Goal: Task Accomplishment & Management: Use online tool/utility

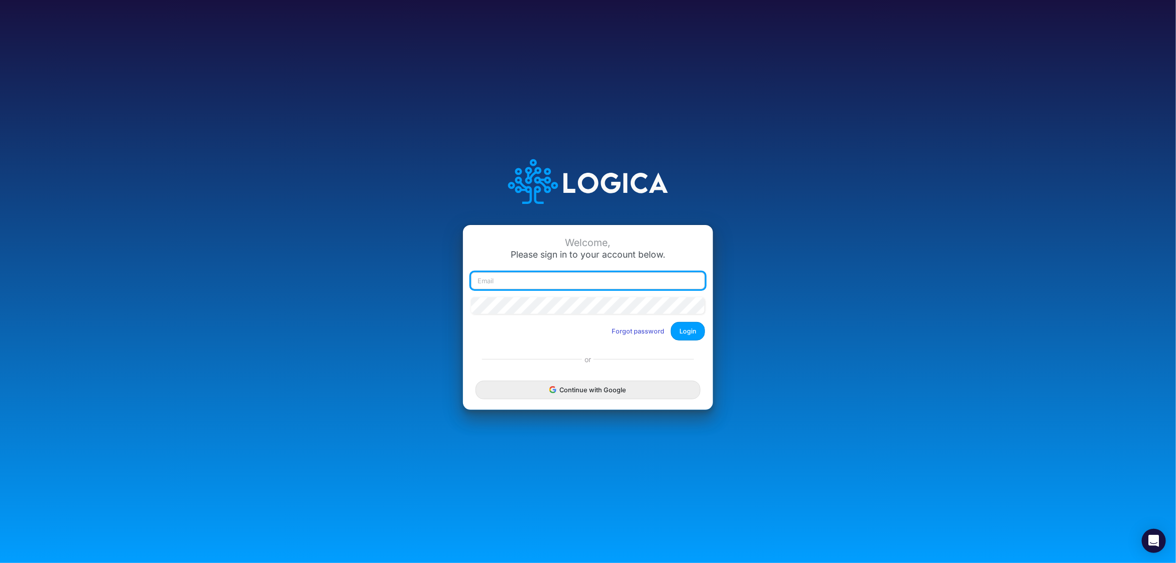
click at [525, 280] on input "email" at bounding box center [588, 280] width 234 height 17
type input "[PERSON_NAME][EMAIL_ADDRESS][DOMAIN_NAME]"
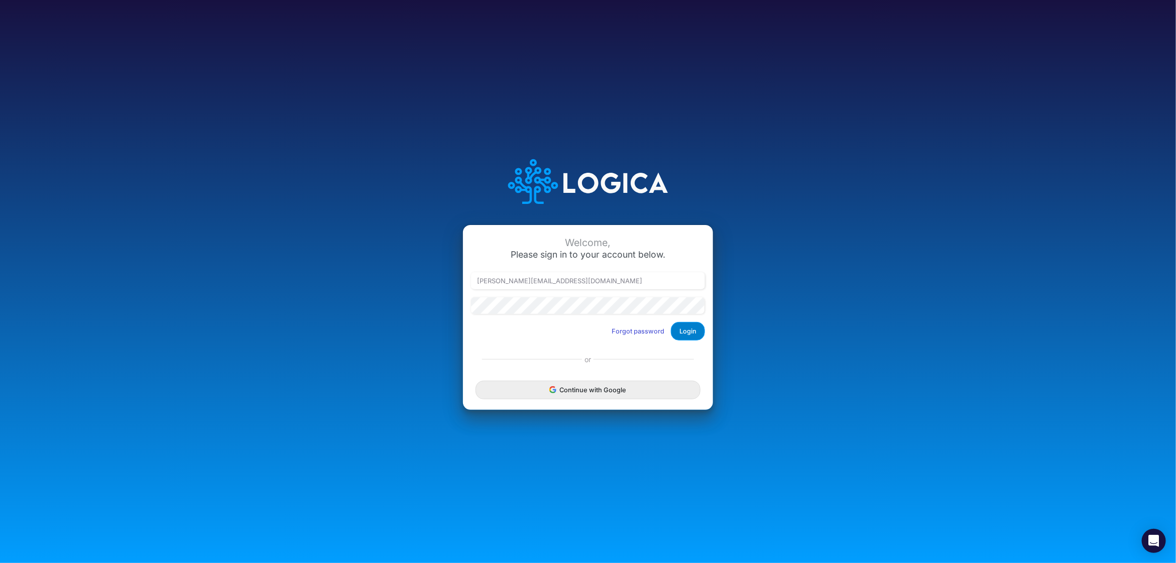
click at [693, 333] on button "Login" at bounding box center [688, 331] width 34 height 19
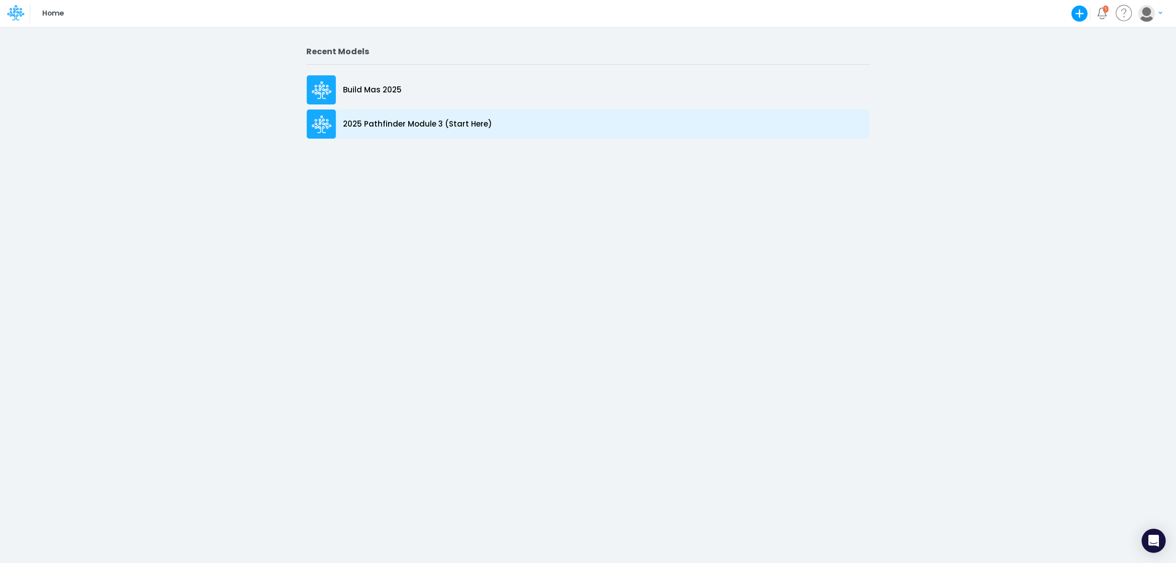
click at [440, 121] on p "2025 Pathfinder Module 3 (Start Here)" at bounding box center [417, 124] width 149 height 12
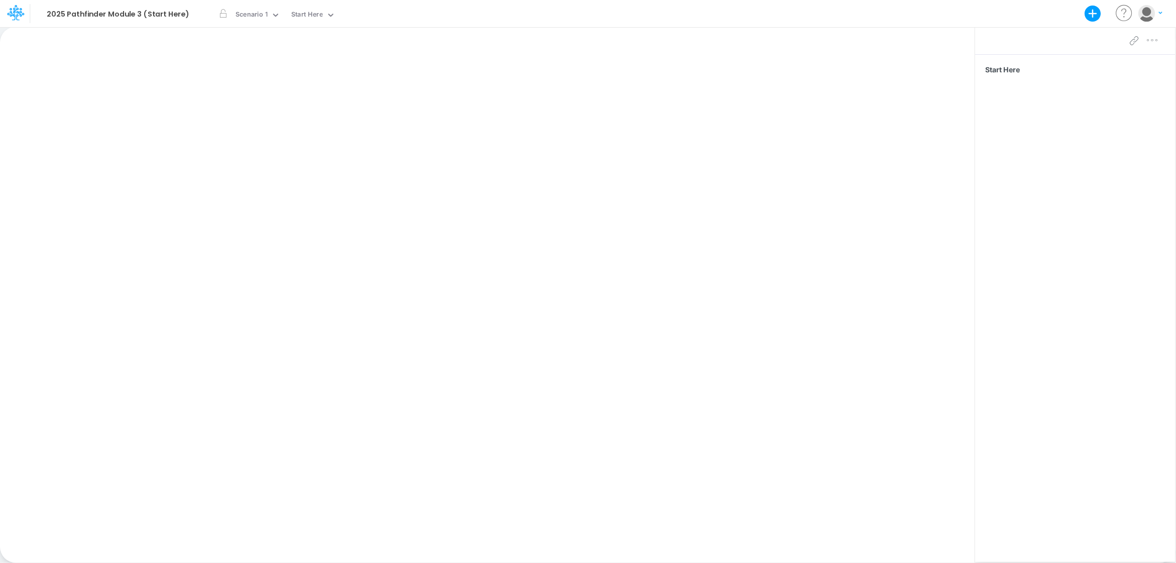
click at [18, 15] on icon at bounding box center [18, 17] width 4 height 6
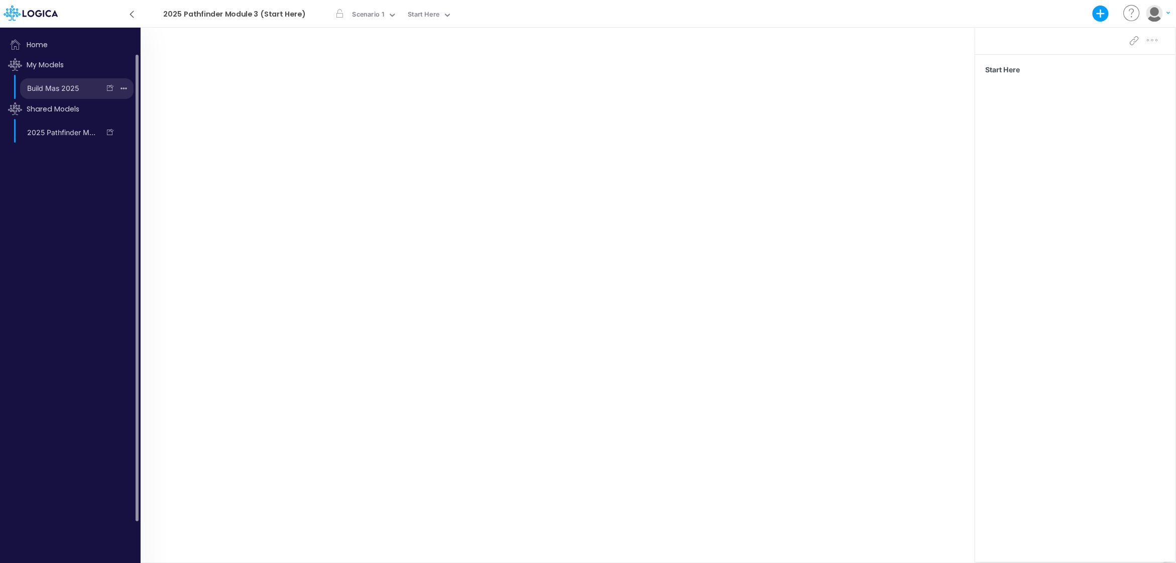
click at [65, 84] on link "Build Mas 2025" at bounding box center [60, 88] width 80 height 16
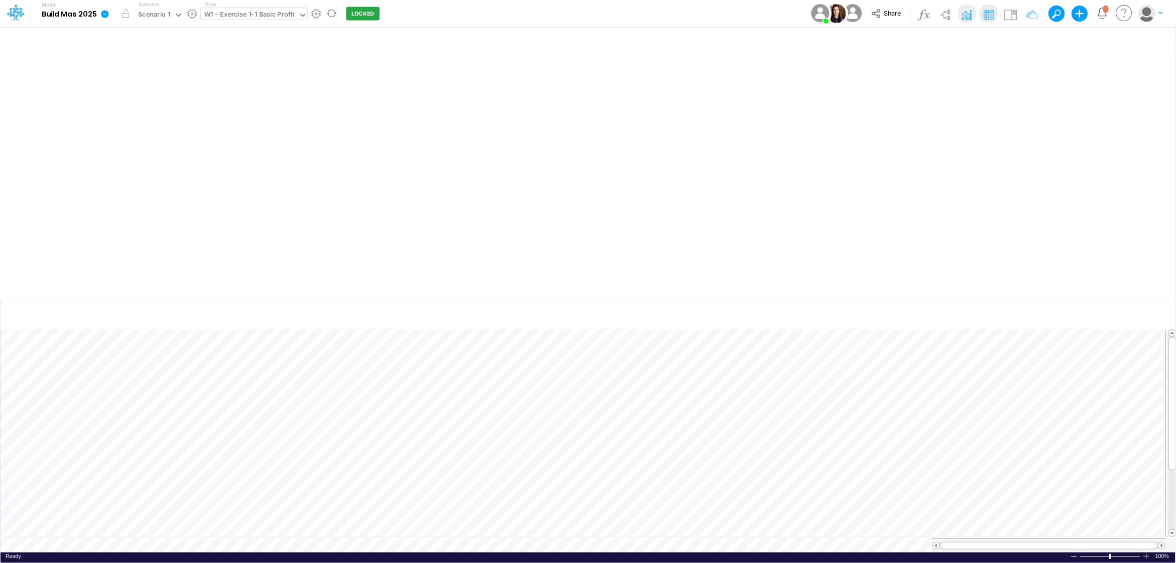
click at [303, 16] on icon at bounding box center [302, 15] width 9 height 9
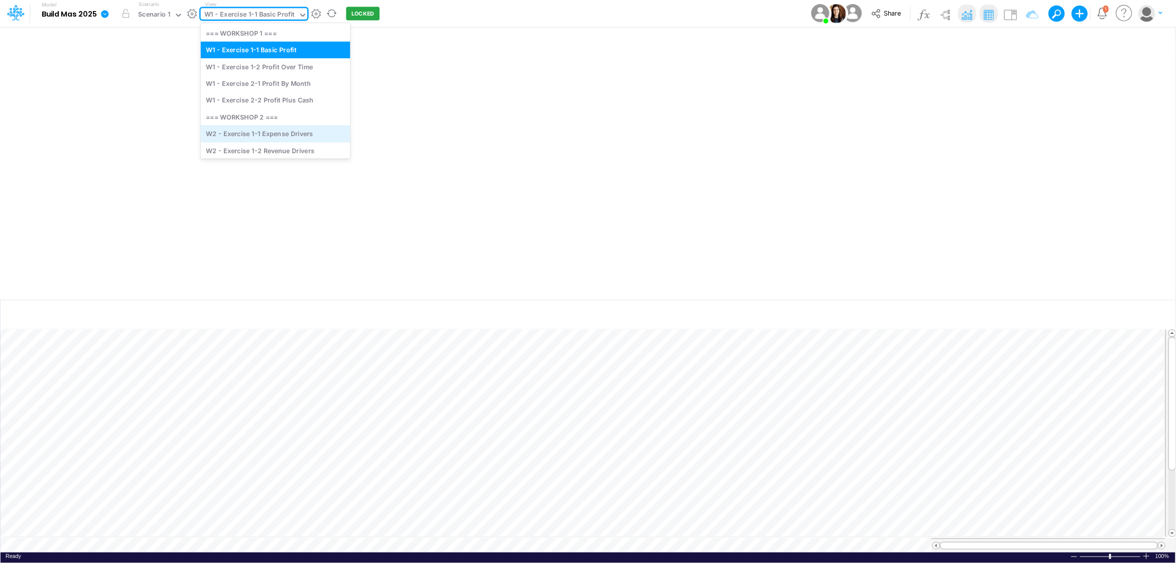
scroll to position [39, 0]
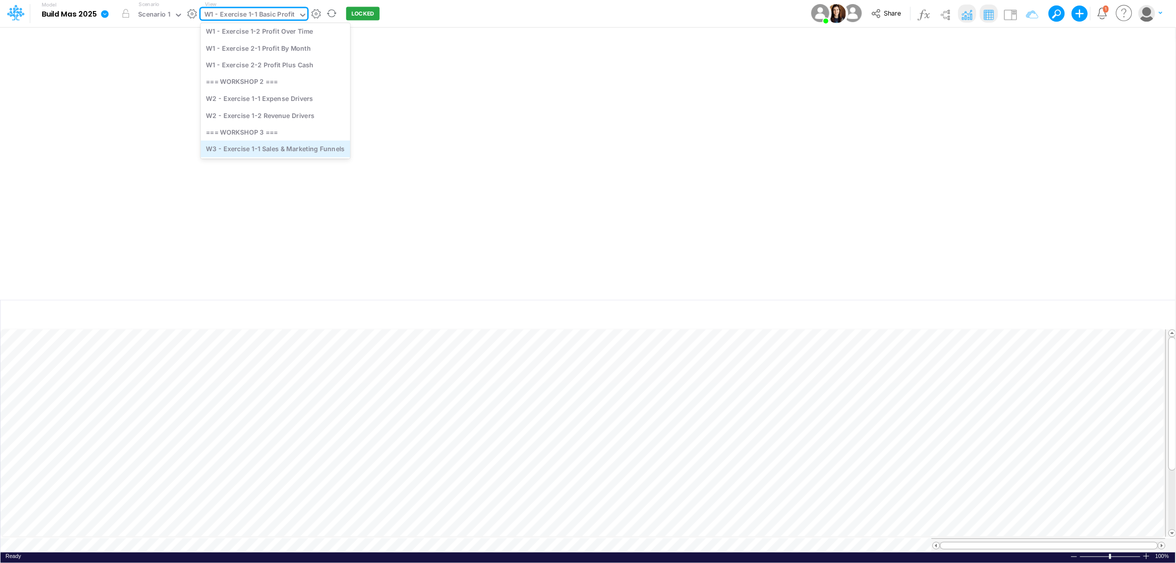
click at [294, 147] on div "W3 - Exercise 1-1 Sales & Marketing Funnels" at bounding box center [276, 149] width 150 height 17
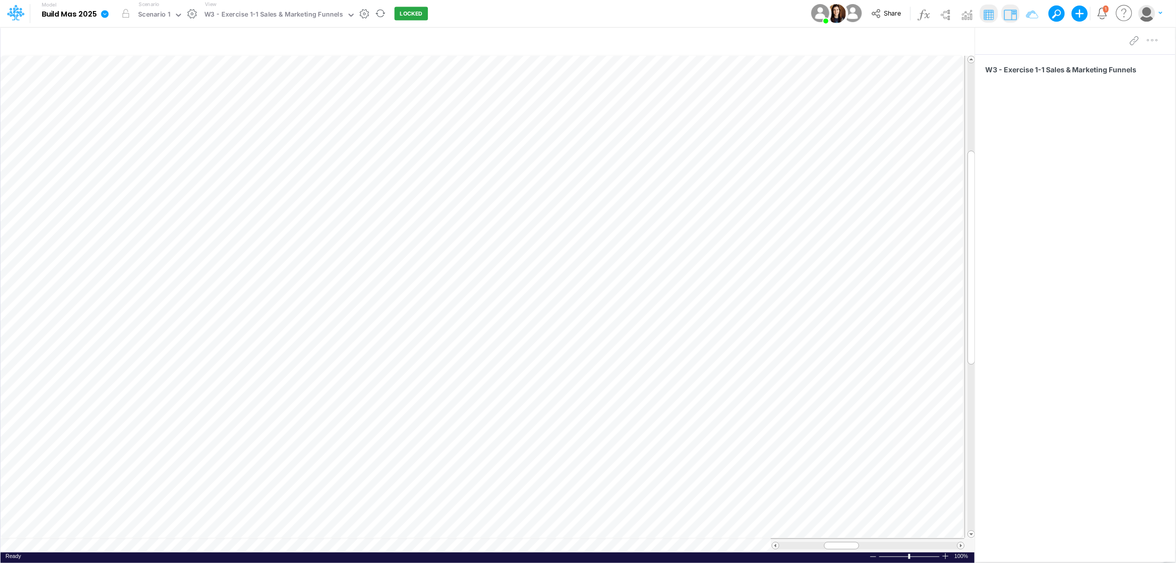
scroll to position [0, 1]
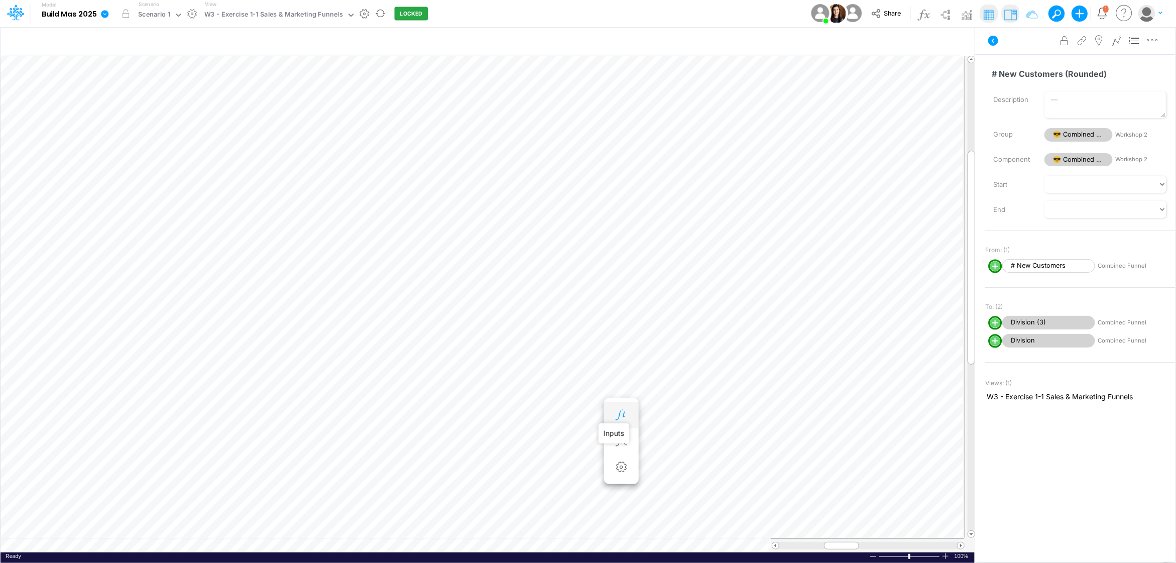
click at [616, 413] on icon "button" at bounding box center [621, 415] width 15 height 11
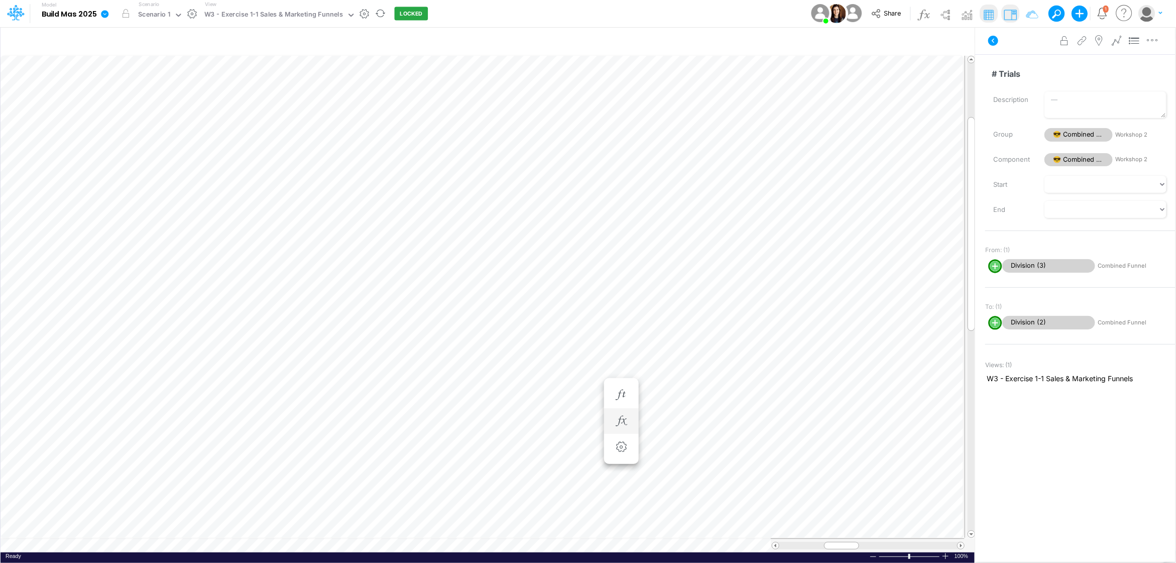
scroll to position [0, 1]
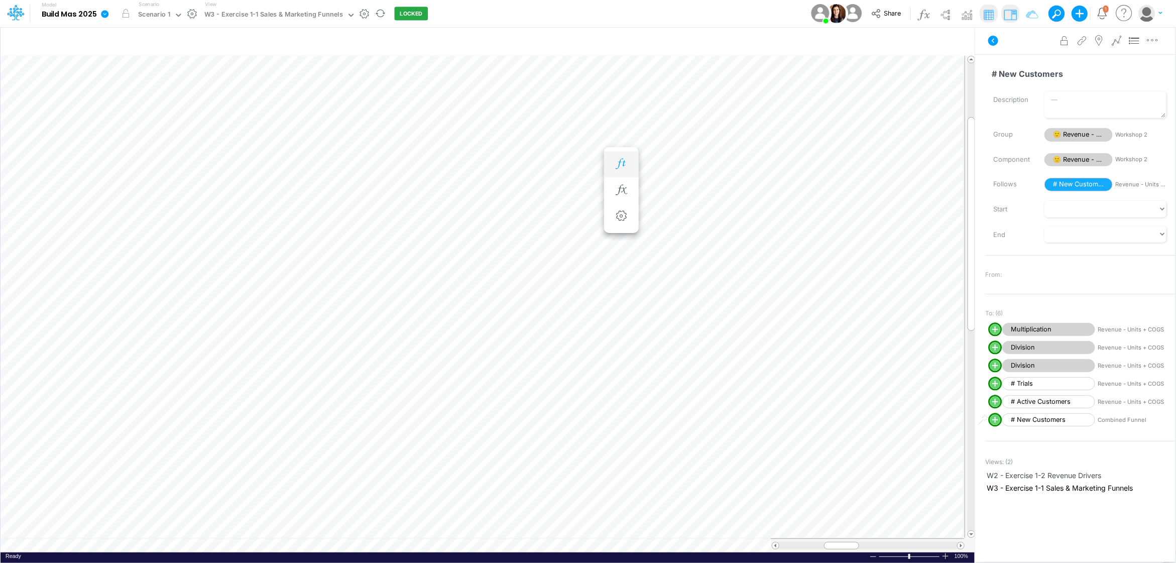
click at [613, 159] on button "button" at bounding box center [621, 164] width 19 height 20
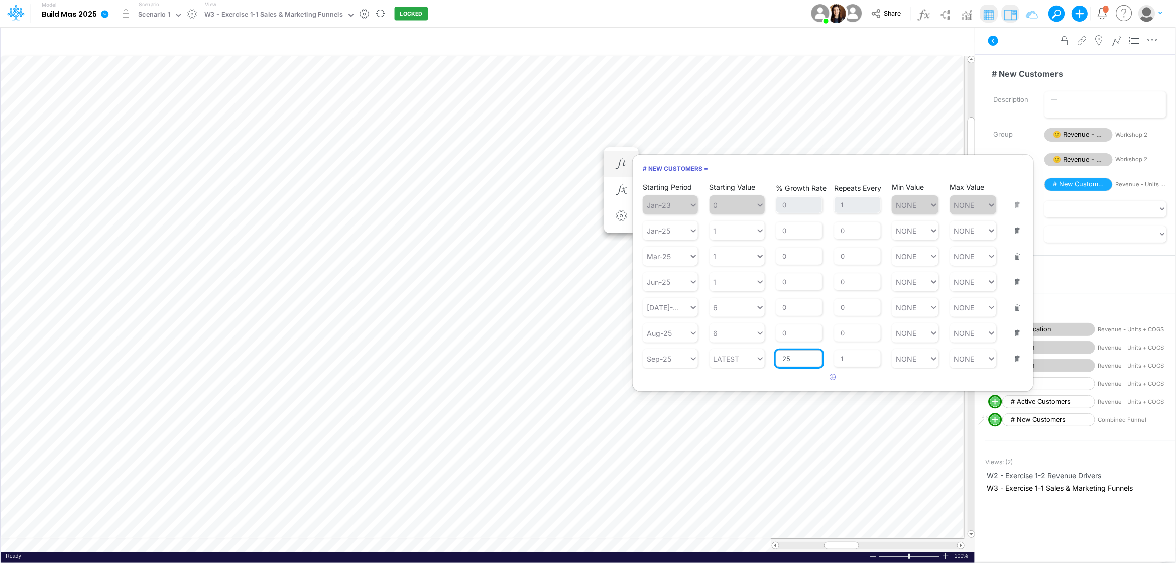
click at [790, 365] on input "25" at bounding box center [799, 358] width 47 height 17
type input "20"
click at [788, 171] on h6 "# New Customers =" at bounding box center [833, 169] width 401 height 18
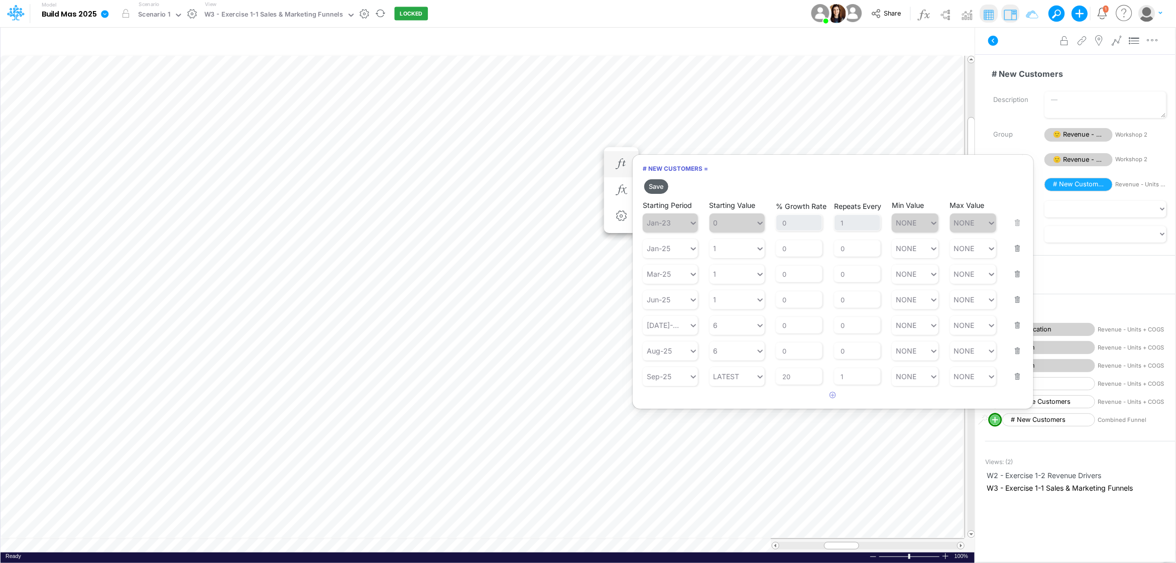
click at [660, 185] on button "Save" at bounding box center [656, 186] width 24 height 15
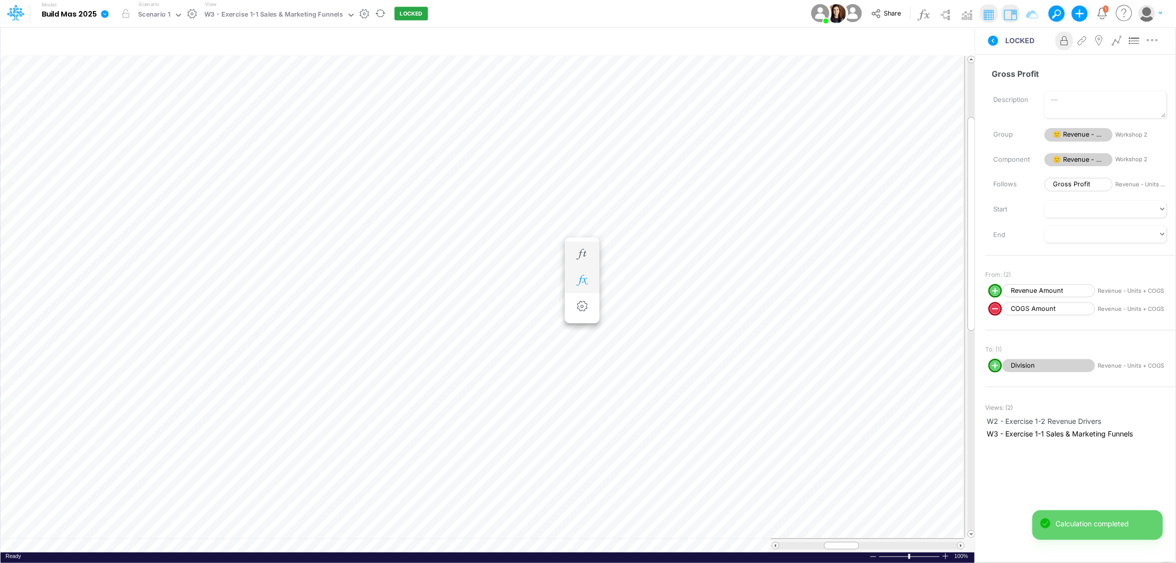
scroll to position [0, 1]
click at [346, 17] on icon at bounding box center [350, 15] width 9 height 9
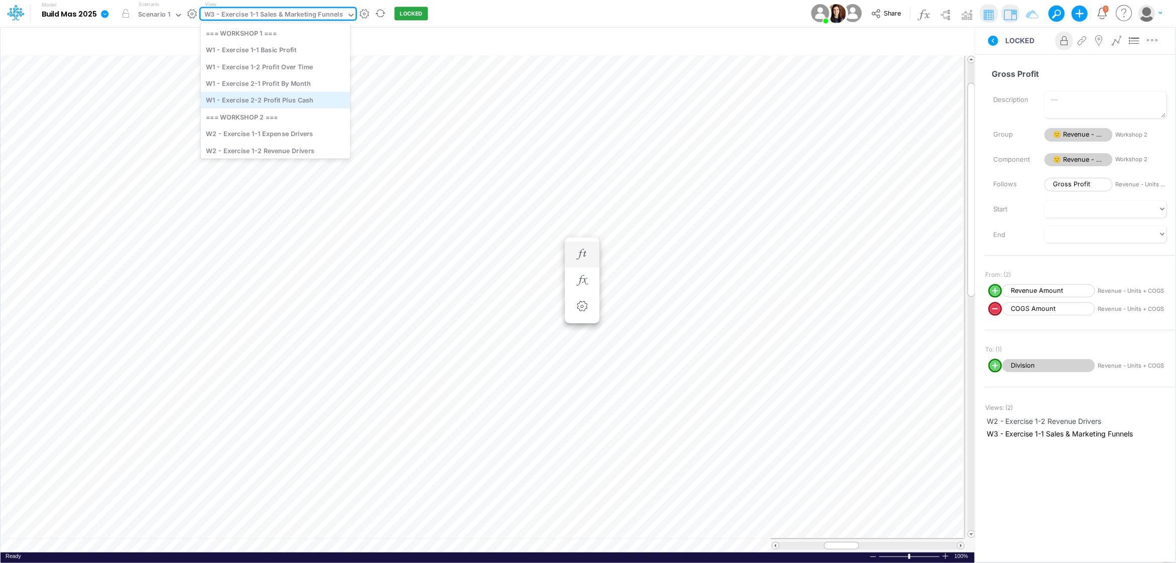
scroll to position [21, 0]
click at [285, 118] on div "W2 - Exercise 1-1 Expense Drivers" at bounding box center [276, 115] width 150 height 17
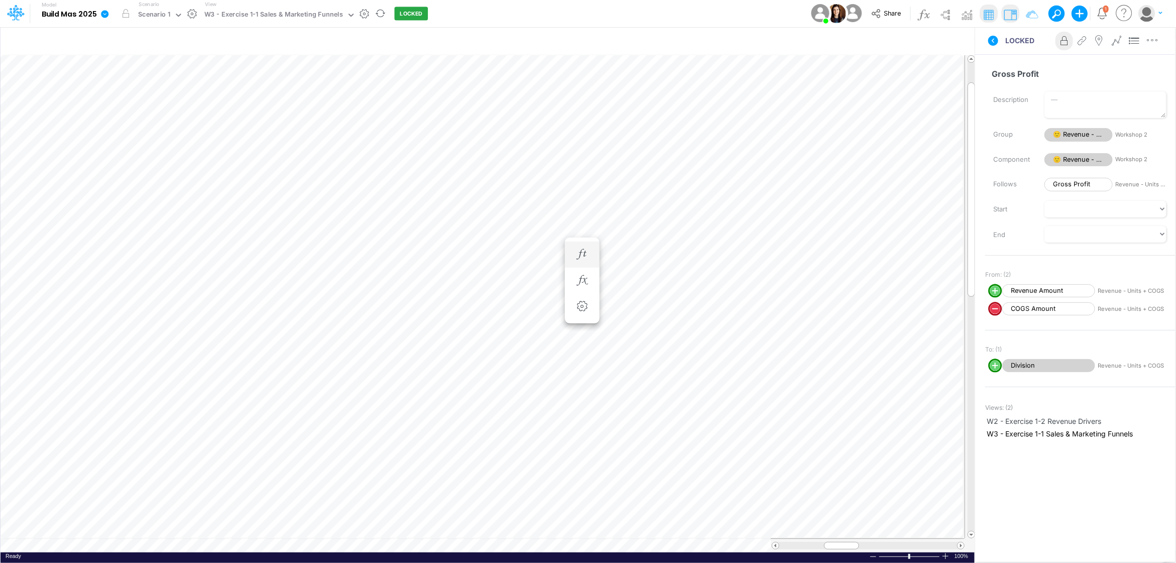
scroll to position [0, 1]
